Goal: Information Seeking & Learning: Understand process/instructions

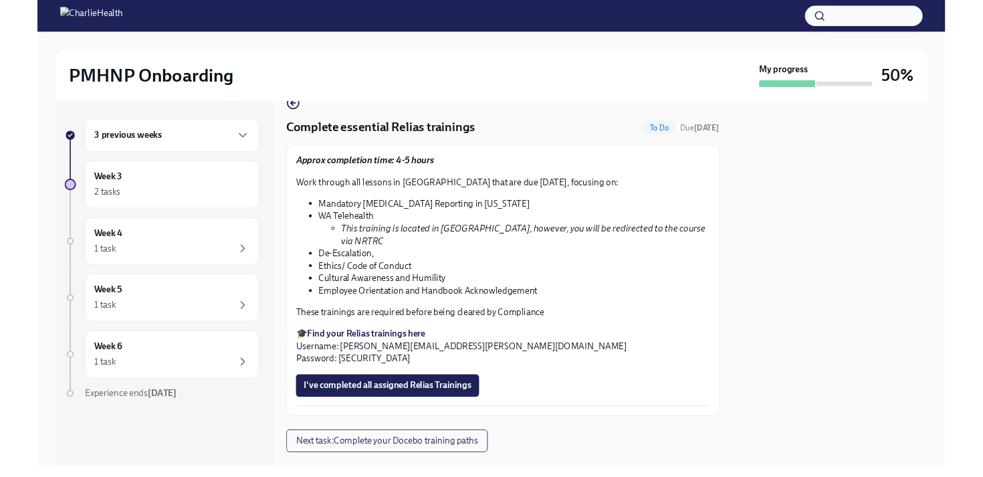
scroll to position [39, 0]
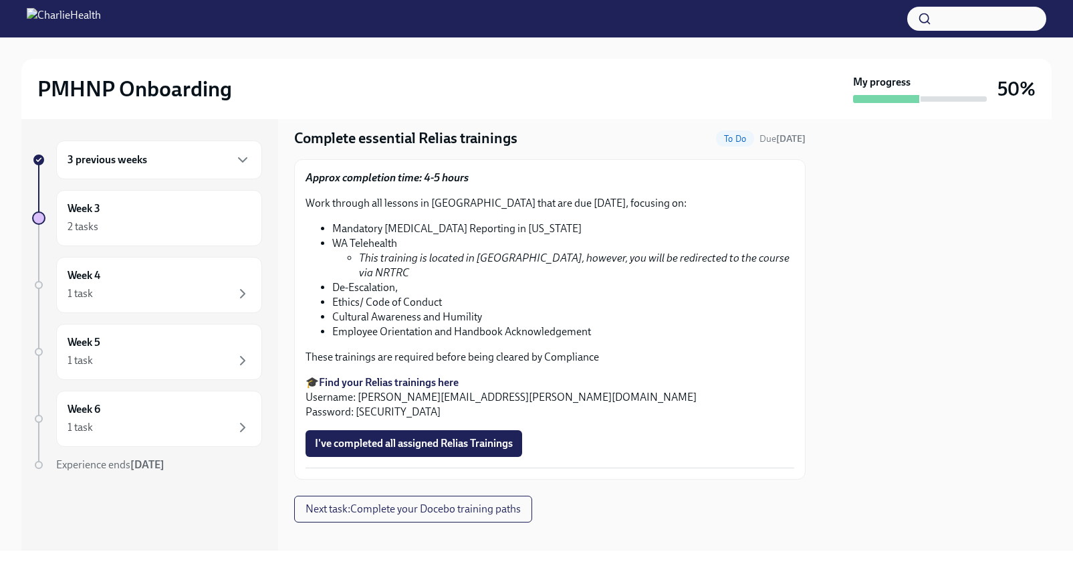
click at [360, 380] on p "🎓 Find your Relias trainings here Username: [PERSON_NAME][EMAIL_ADDRESS][PERSON…" at bounding box center [550, 397] width 489 height 44
click at [362, 376] on strong "Find your Relias trainings here" at bounding box center [389, 382] width 140 height 13
drag, startPoint x: 357, startPoint y: 383, endPoint x: 527, endPoint y: 387, distance: 170.5
click at [527, 387] on p "🎓 Find your Relias trainings here Username: [PERSON_NAME][EMAIL_ADDRESS][PERSON…" at bounding box center [550, 397] width 489 height 44
copy p "[PERSON_NAME][EMAIL_ADDRESS][PERSON_NAME][DOMAIN_NAME]"
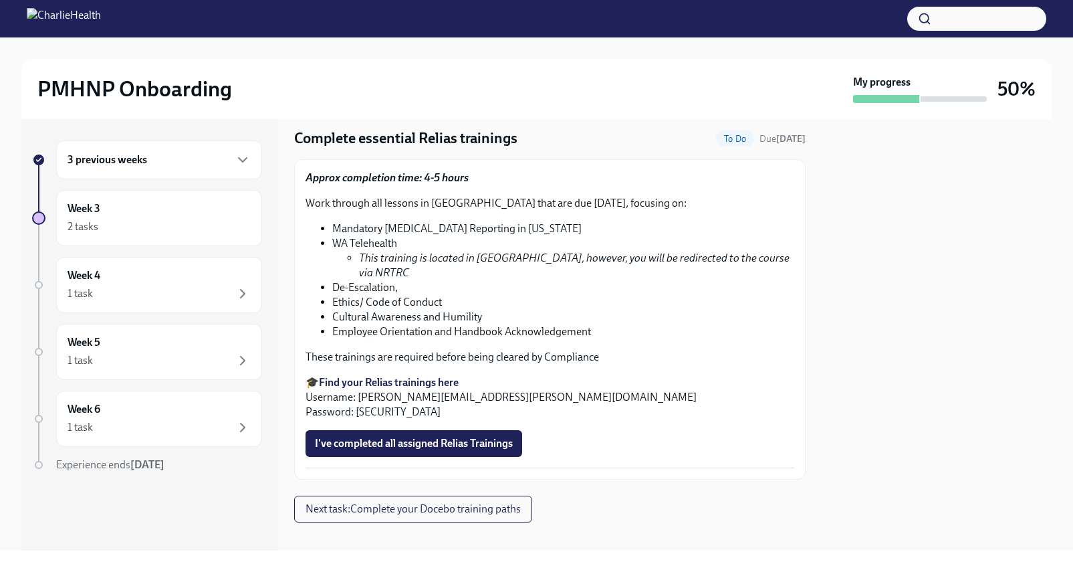
click at [387, 394] on p "🎓 Find your Relias trainings here Username: [PERSON_NAME][EMAIL_ADDRESS][PERSON…" at bounding box center [550, 397] width 489 height 44
drag, startPoint x: 388, startPoint y: 397, endPoint x: 356, endPoint y: 396, distance: 32.8
click at [356, 396] on p "🎓 Find your Relias trainings here Username: [PERSON_NAME][EMAIL_ADDRESS][PERSON…" at bounding box center [550, 397] width 489 height 44
copy p "ch1234"
